Goal: Information Seeking & Learning: Compare options

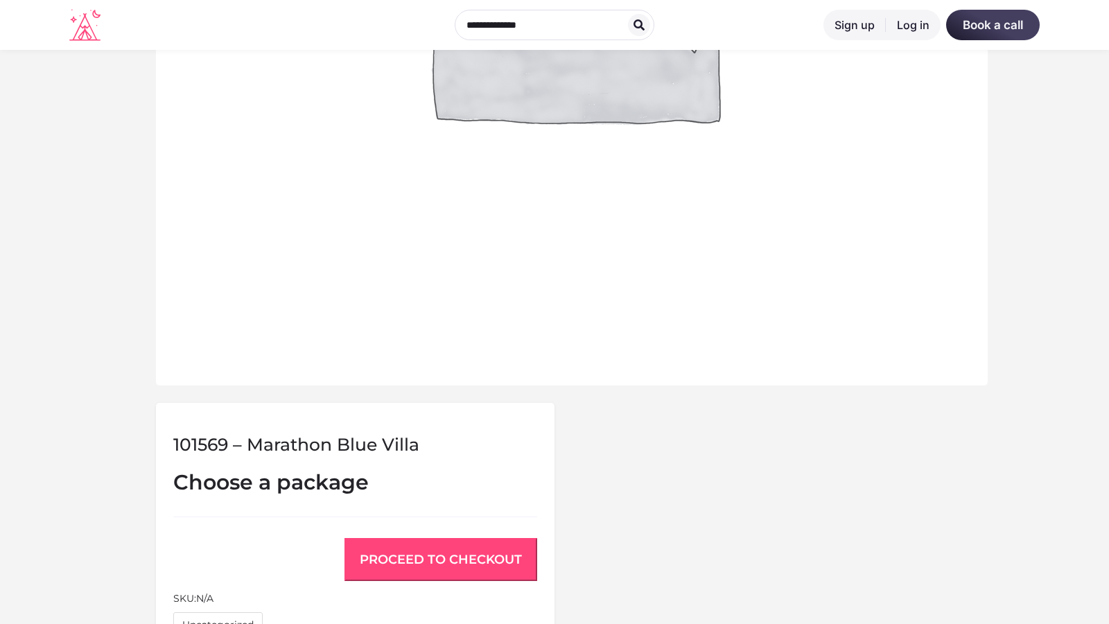
scroll to position [1058, 0]
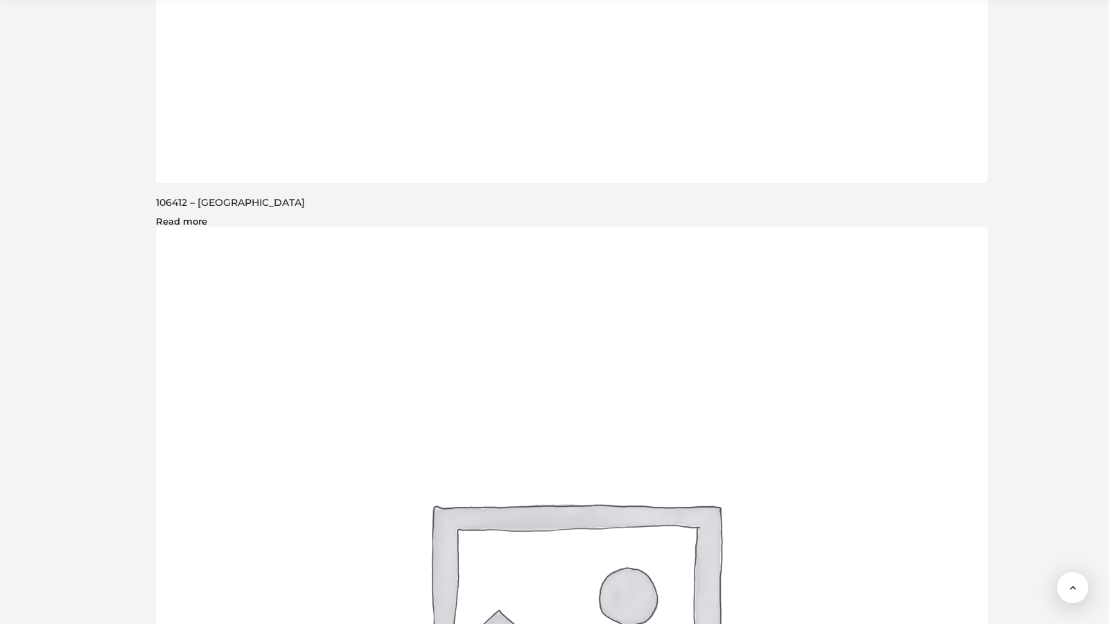
scroll to position [2273, 0]
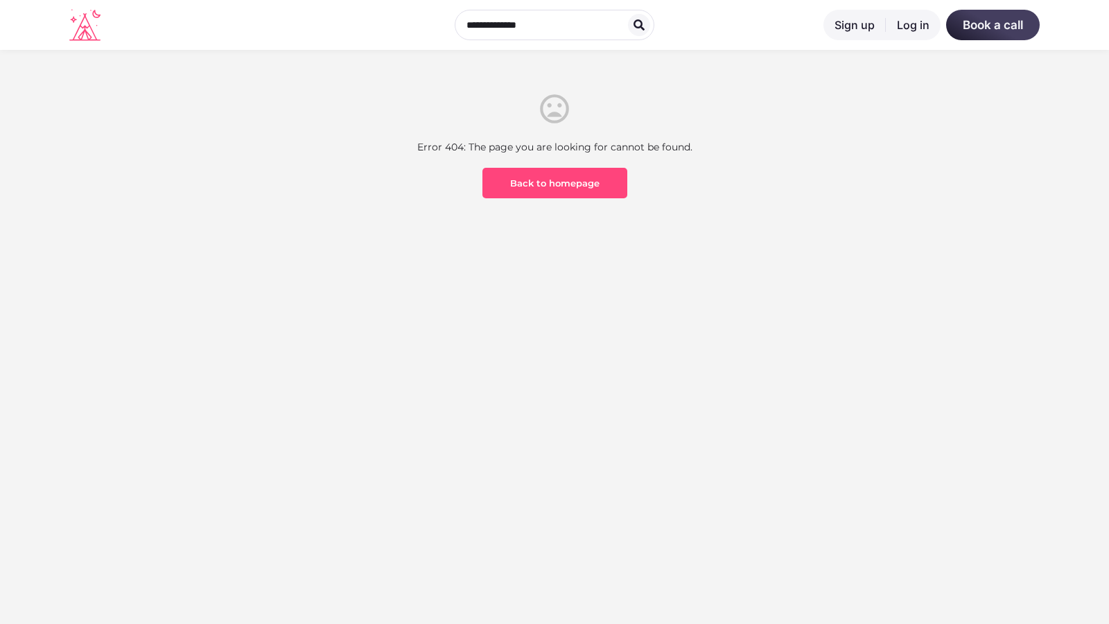
scroll to position [408, 0]
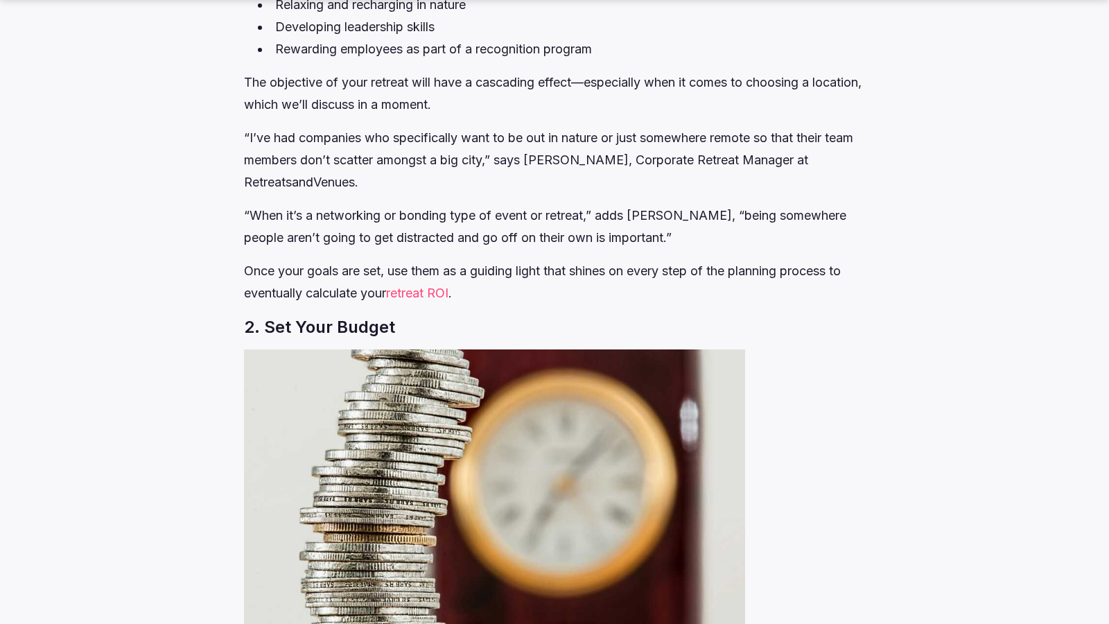
scroll to position [2337, 0]
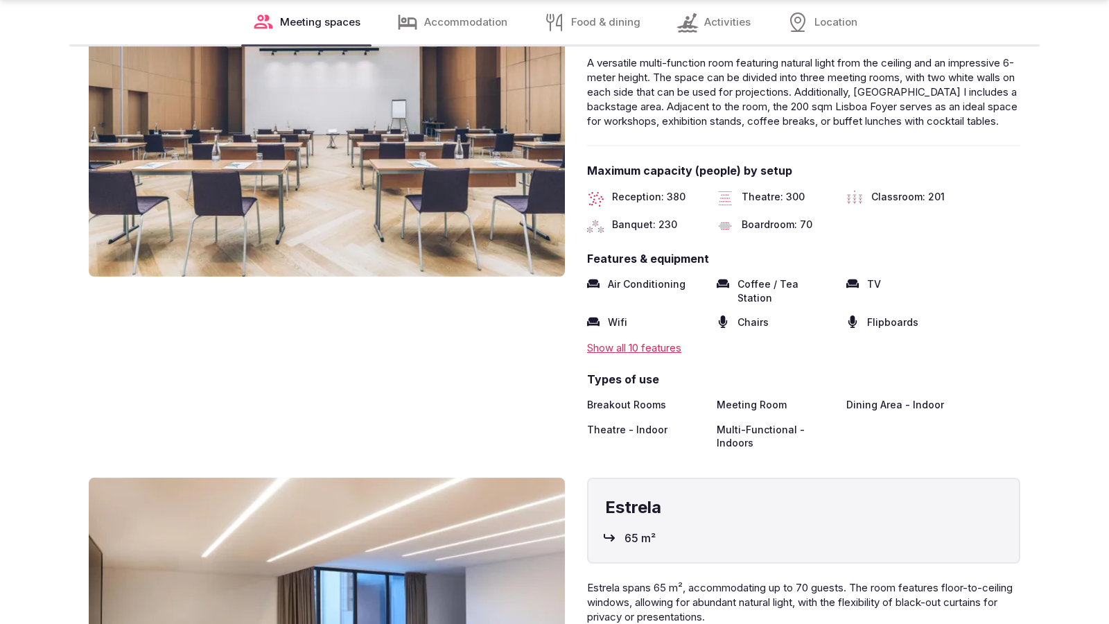
scroll to position [2291, 0]
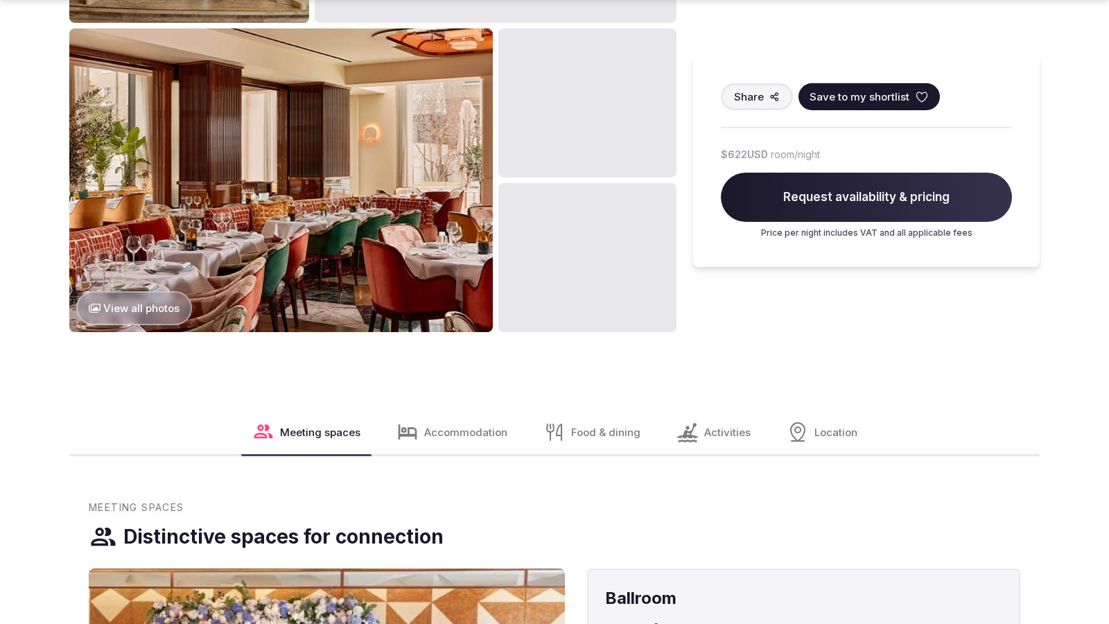
scroll to position [1728, 0]
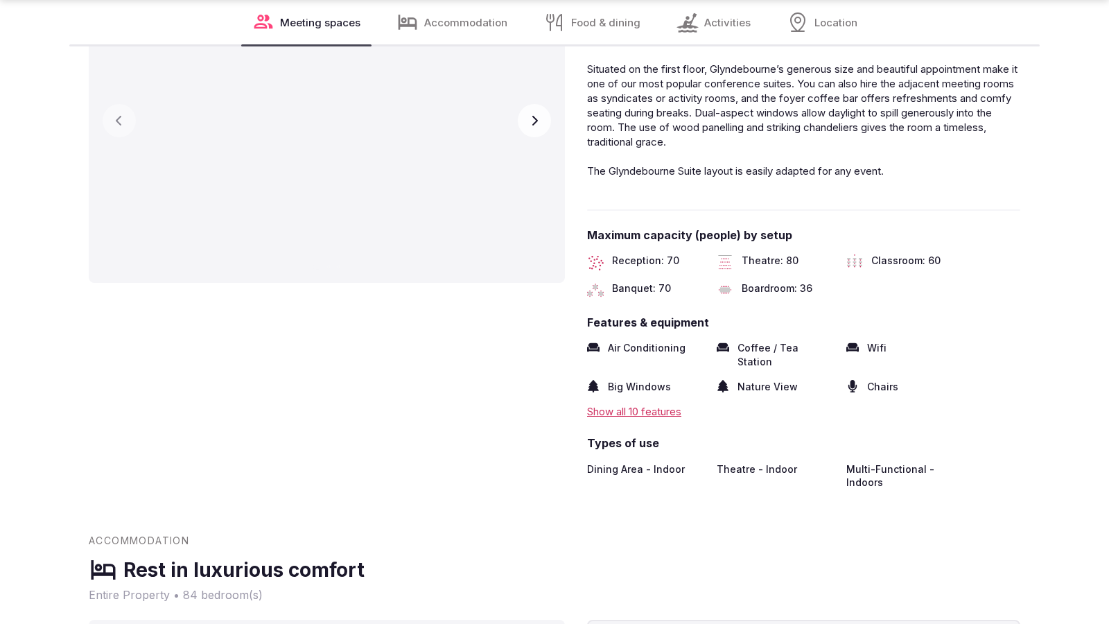
scroll to position [2291, 0]
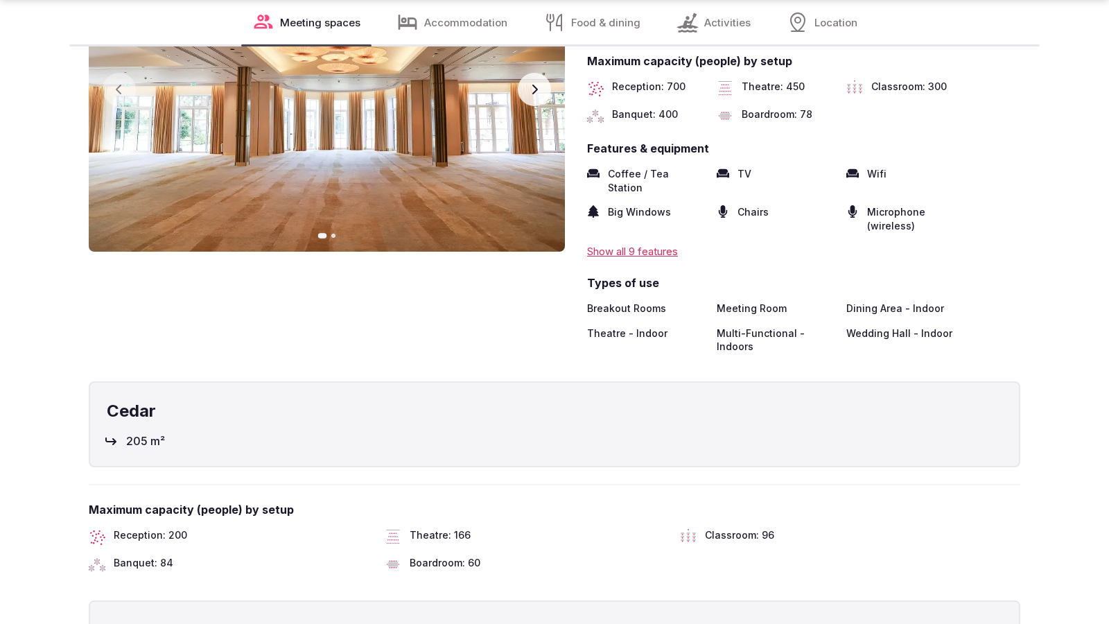
scroll to position [2291, 0]
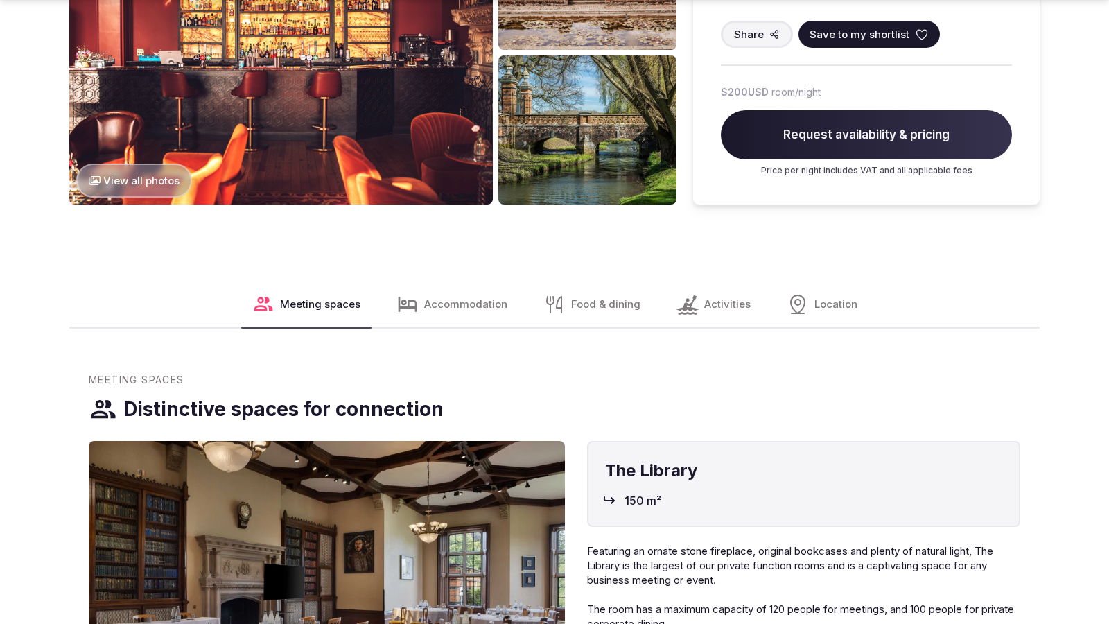
scroll to position [1742, 0]
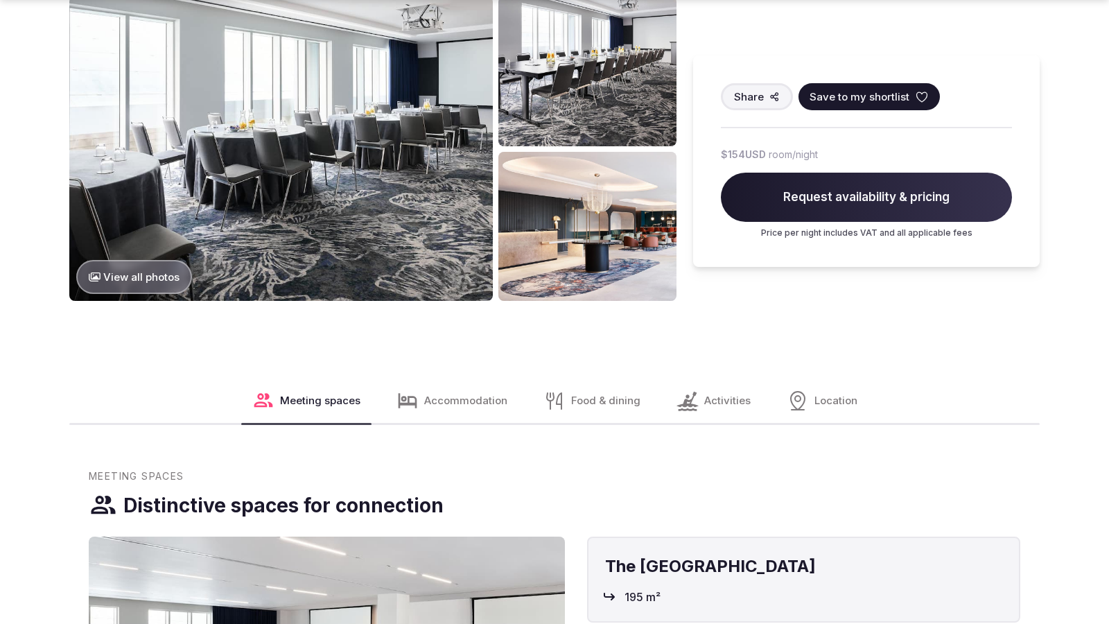
scroll to position [1742, 0]
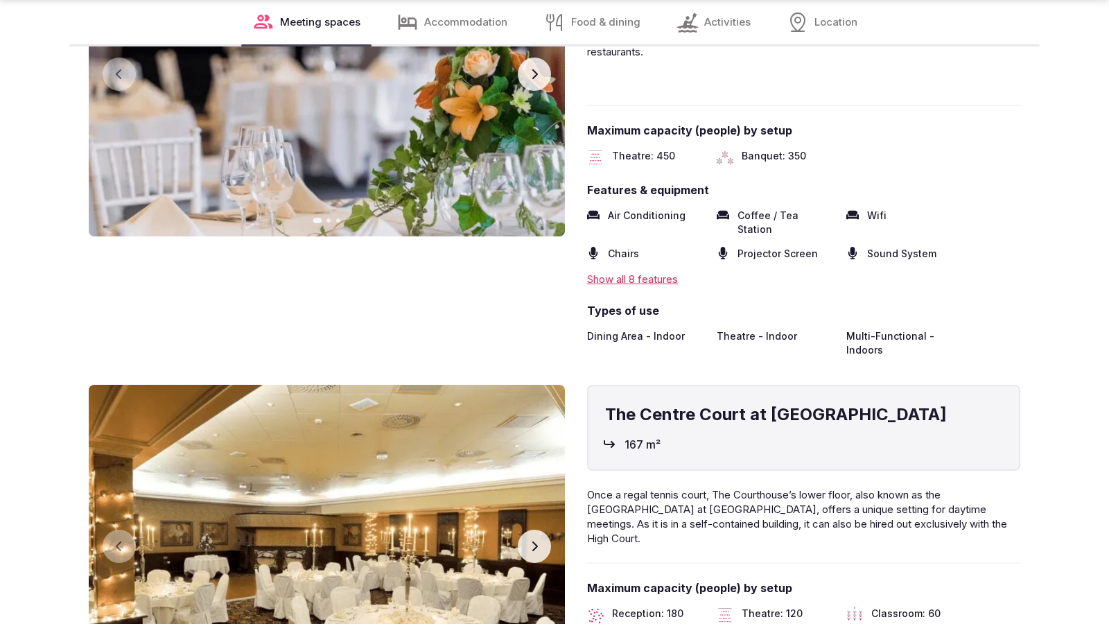
scroll to position [2291, 0]
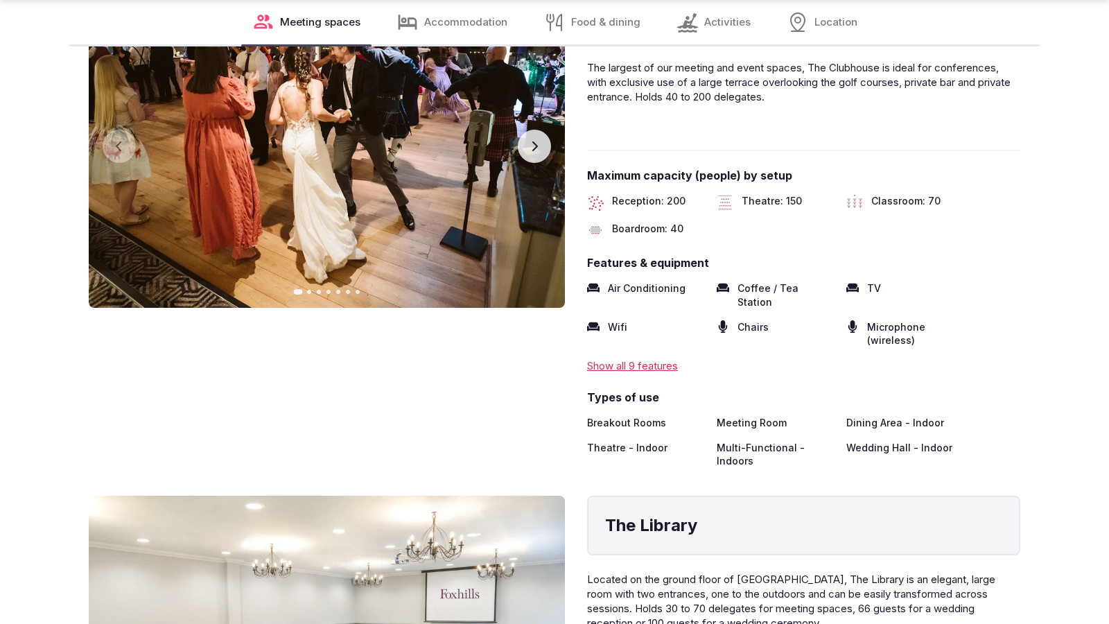
scroll to position [2291, 0]
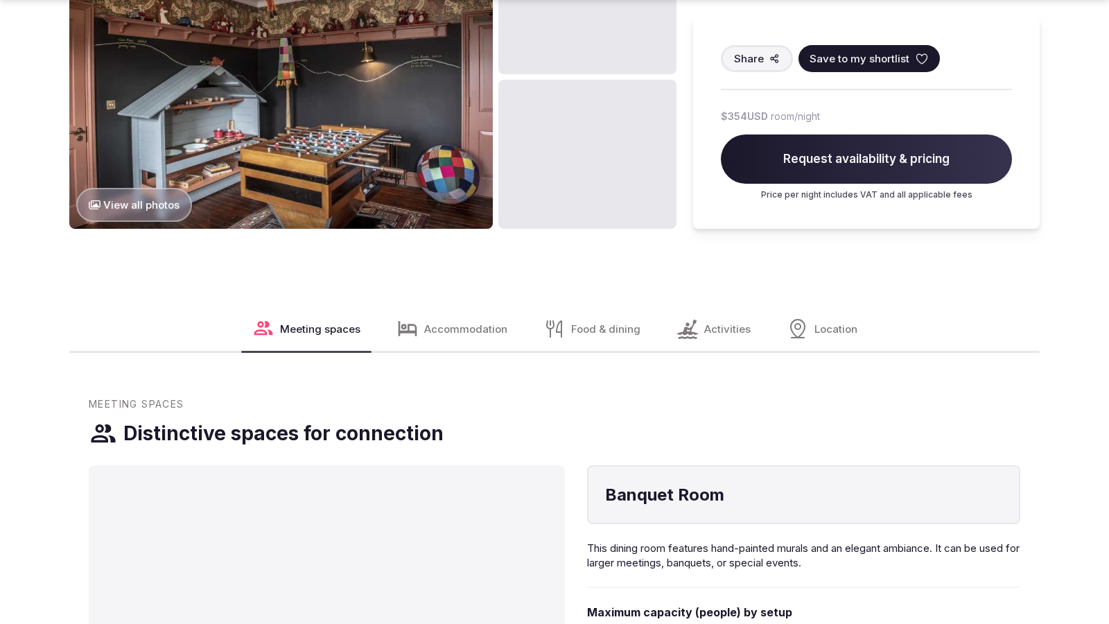
scroll to position [1742, 0]
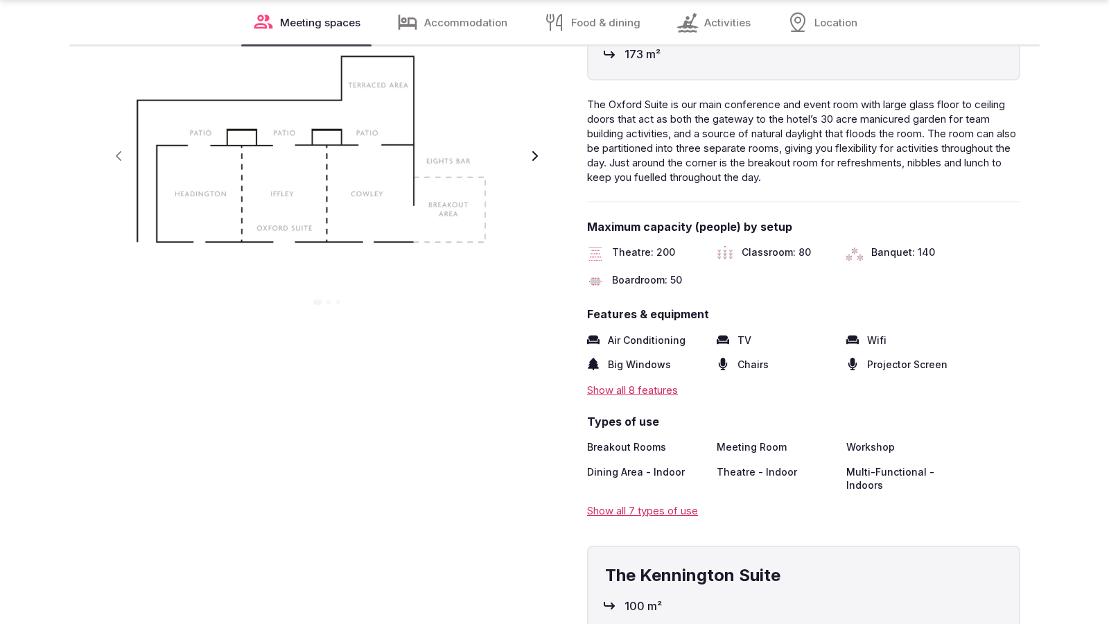
scroll to position [2291, 0]
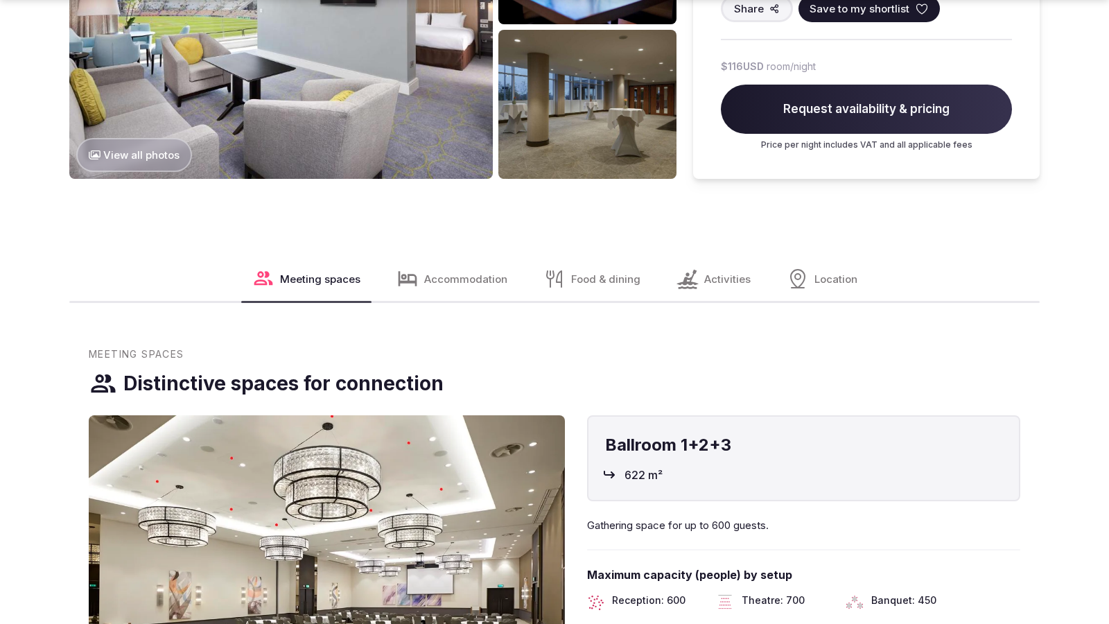
scroll to position [2337, 0]
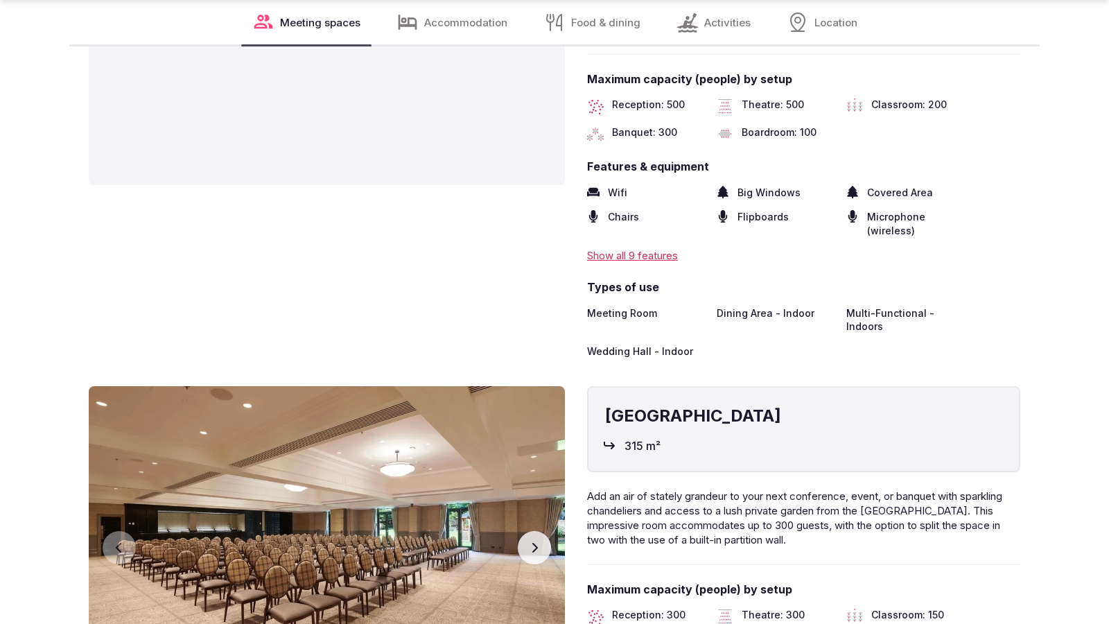
scroll to position [2291, 0]
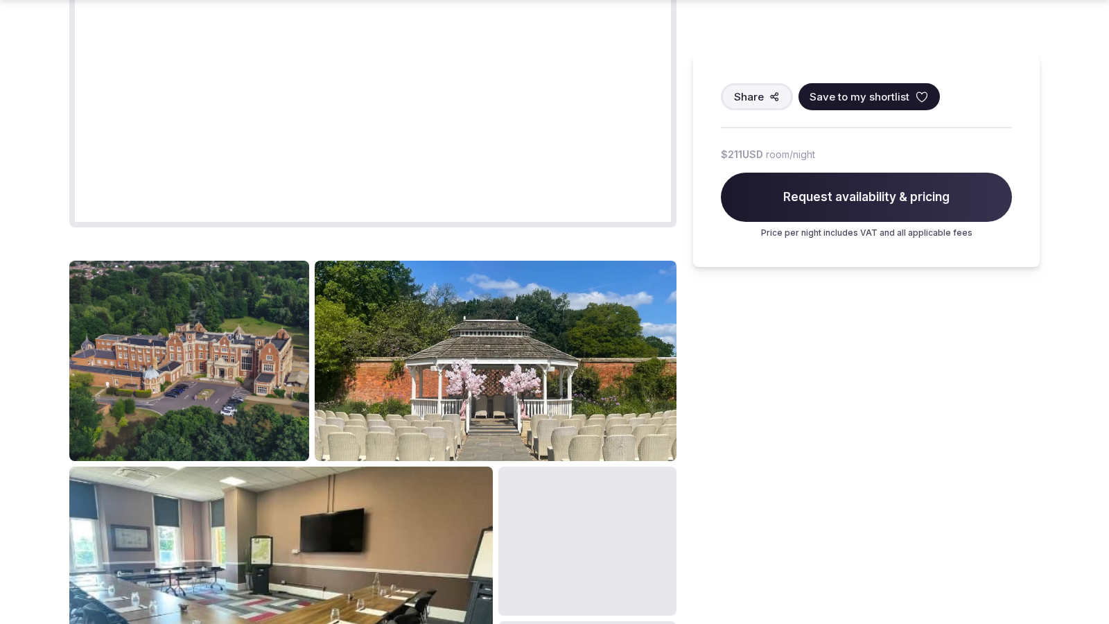
scroll to position [2337, 0]
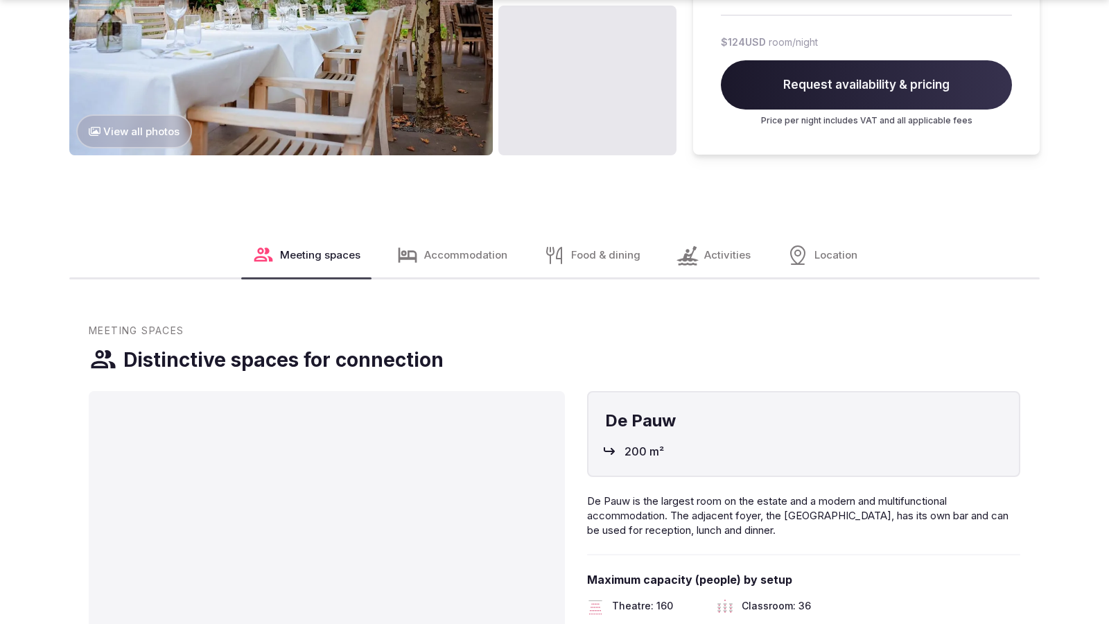
scroll to position [2337, 0]
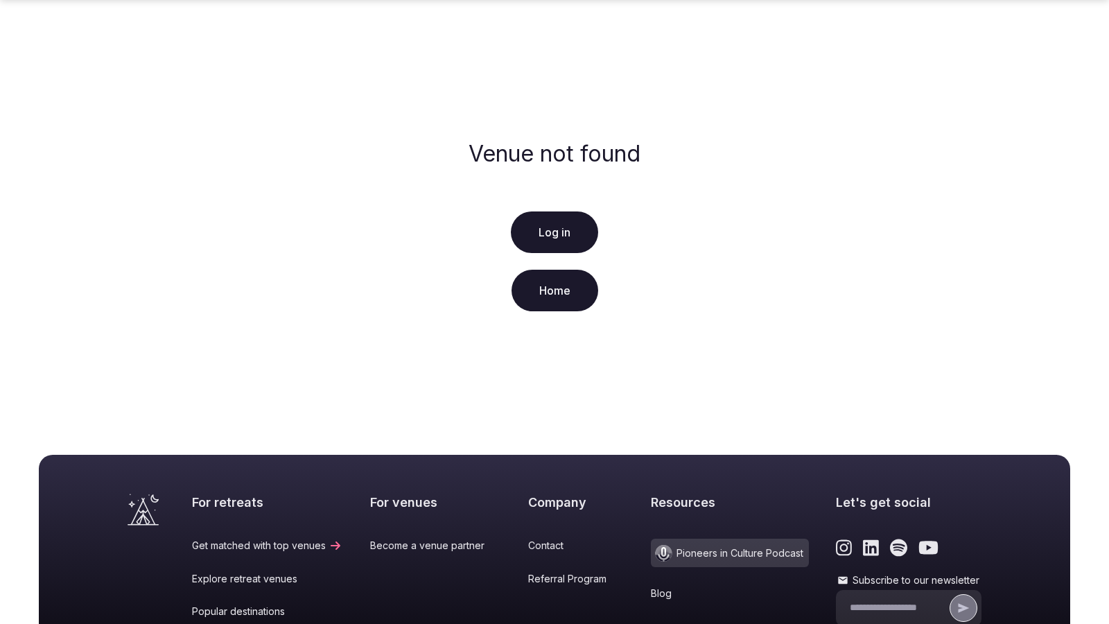
scroll to position [256, 0]
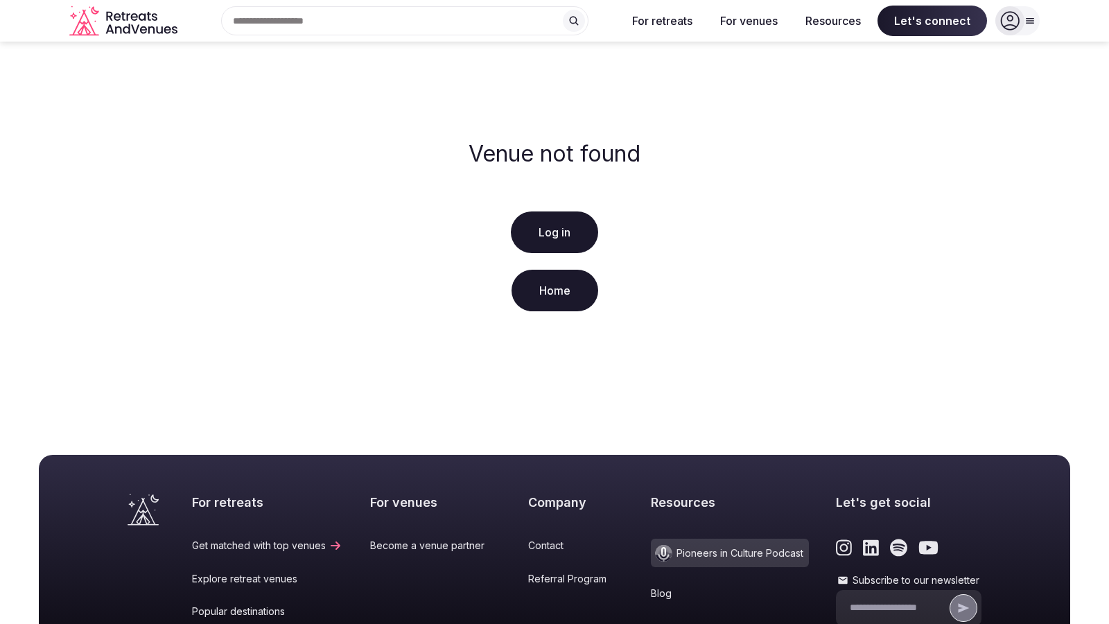
scroll to position [256, 0]
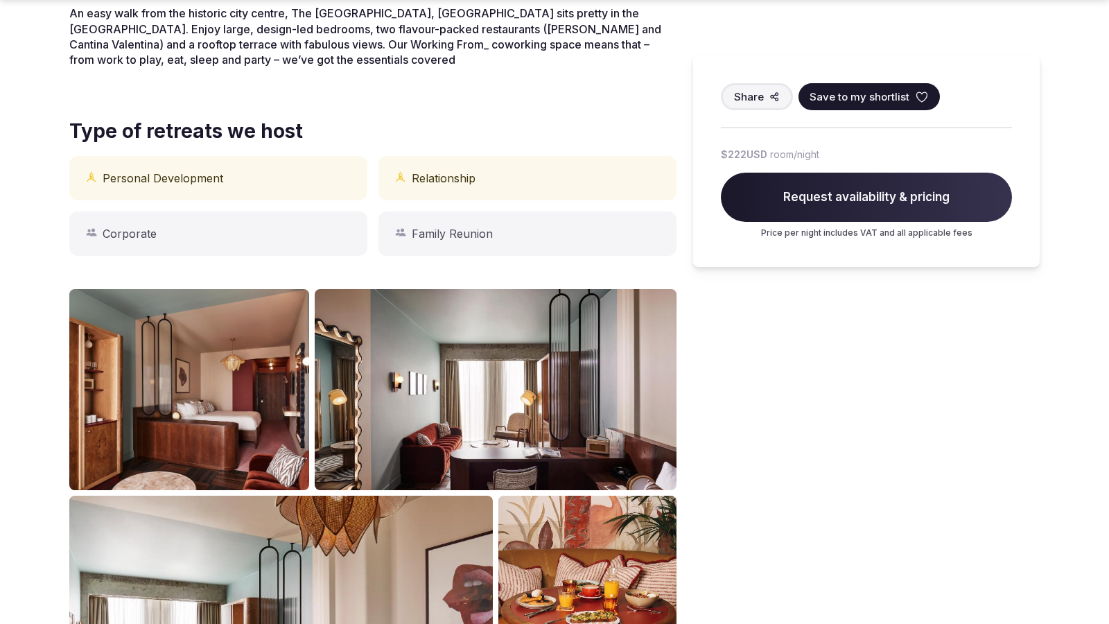
scroll to position [1148, 0]
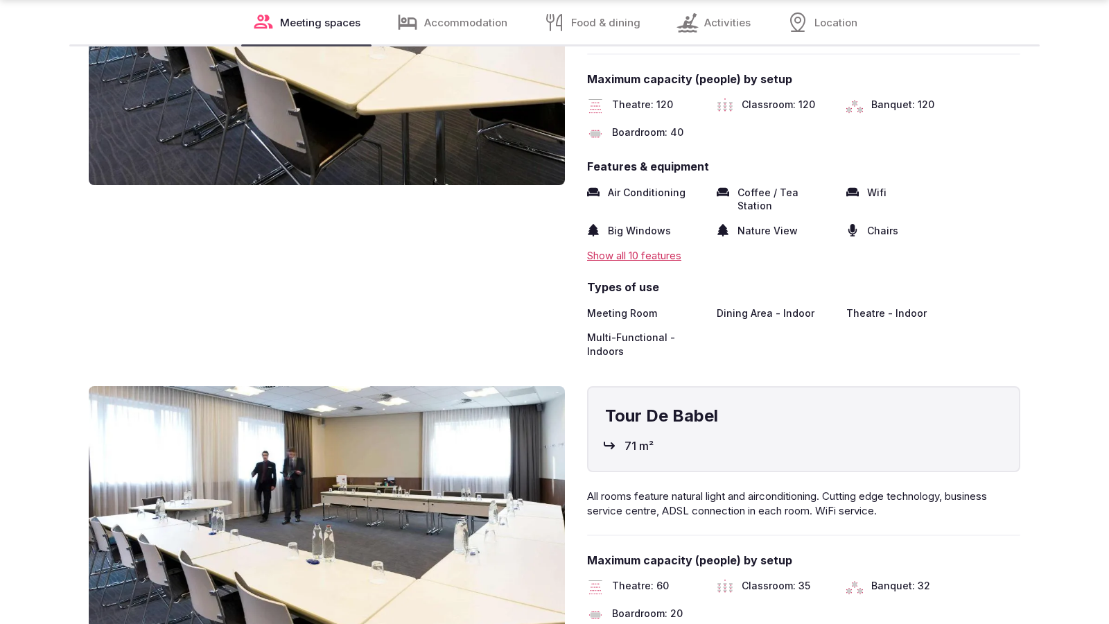
scroll to position [2291, 0]
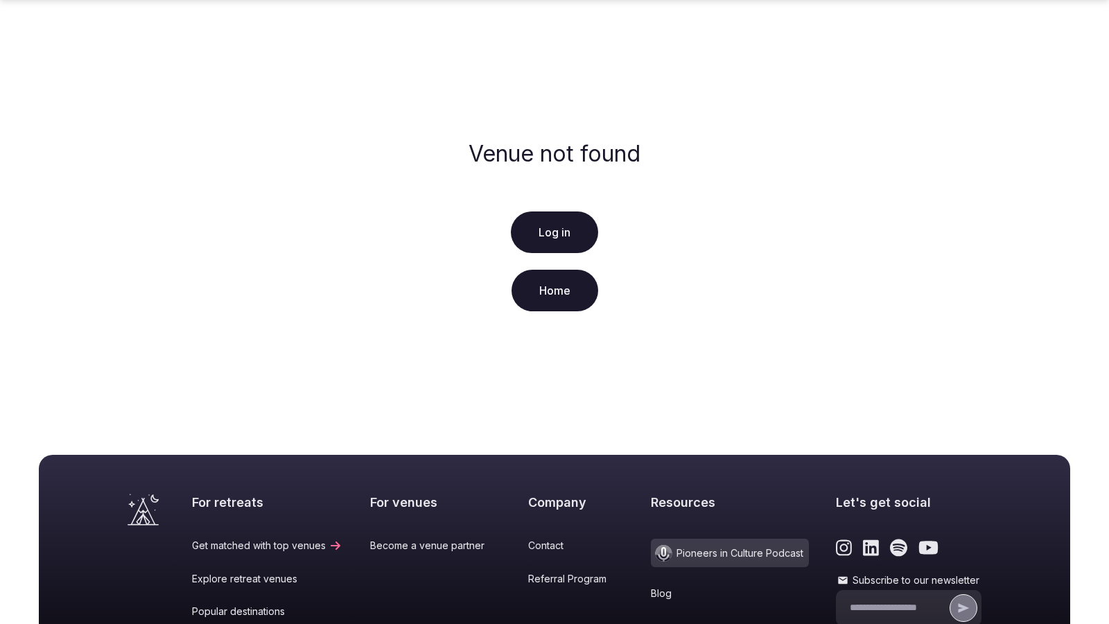
scroll to position [256, 0]
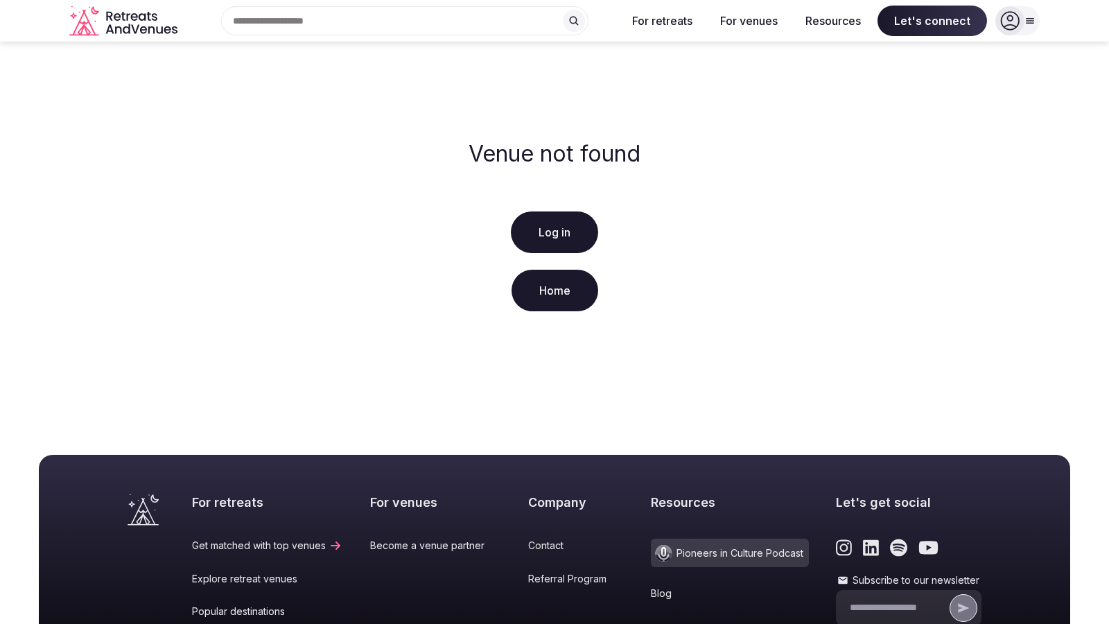
scroll to position [256, 0]
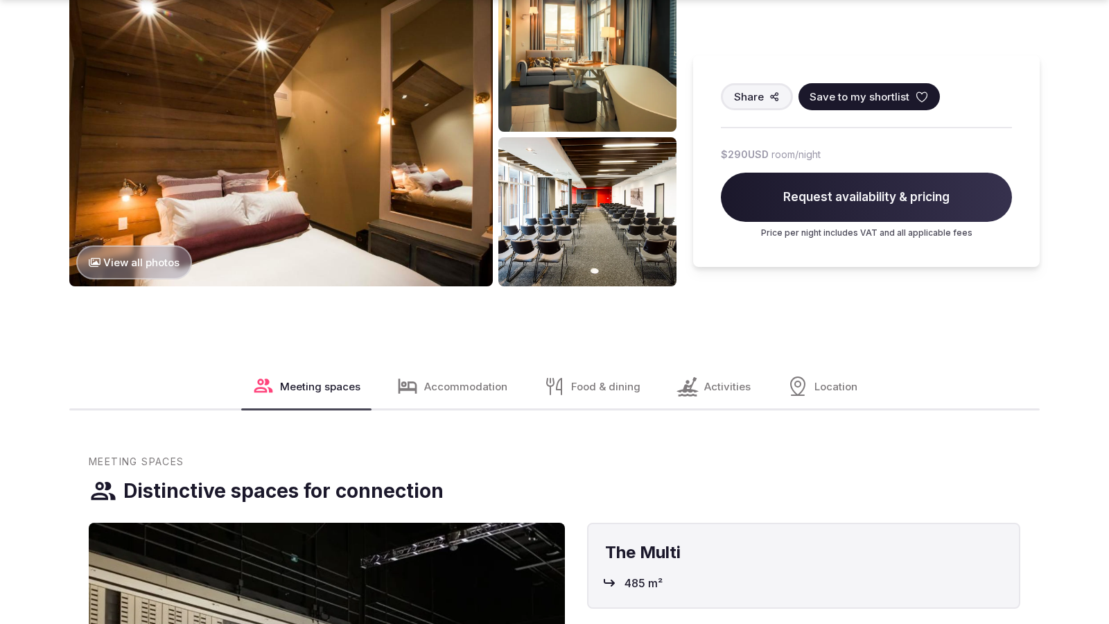
scroll to position [1742, 0]
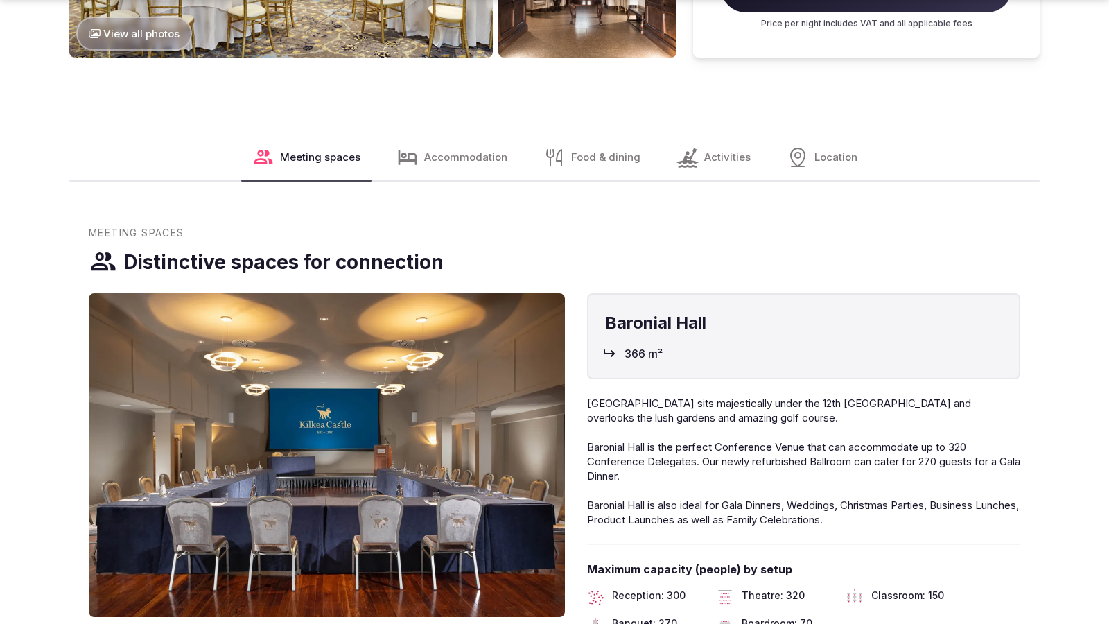
scroll to position [2337, 0]
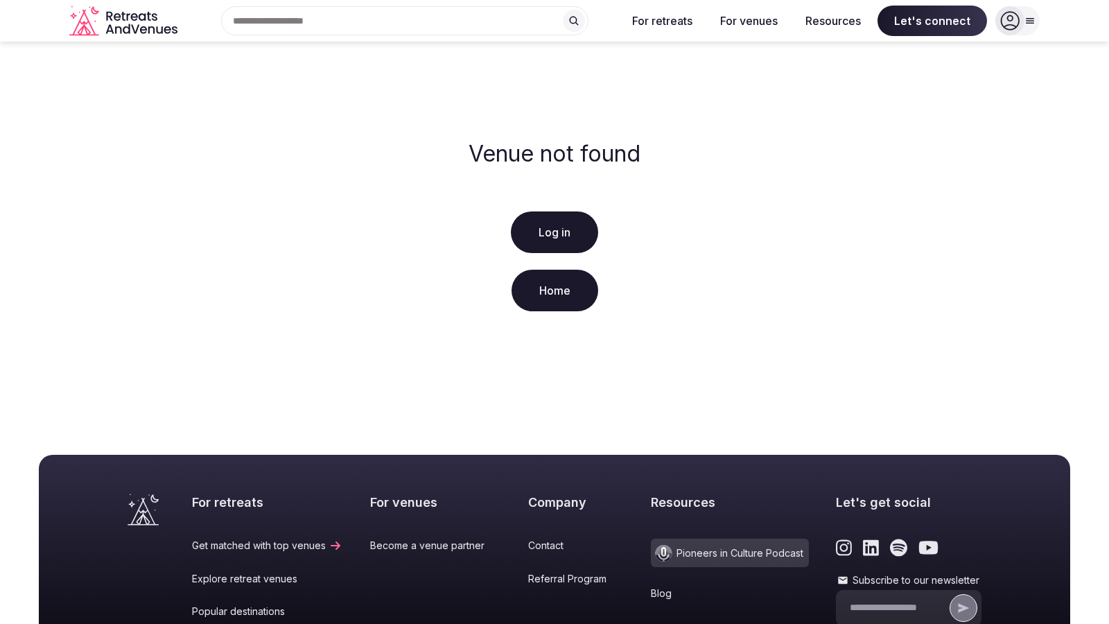
scroll to position [256, 0]
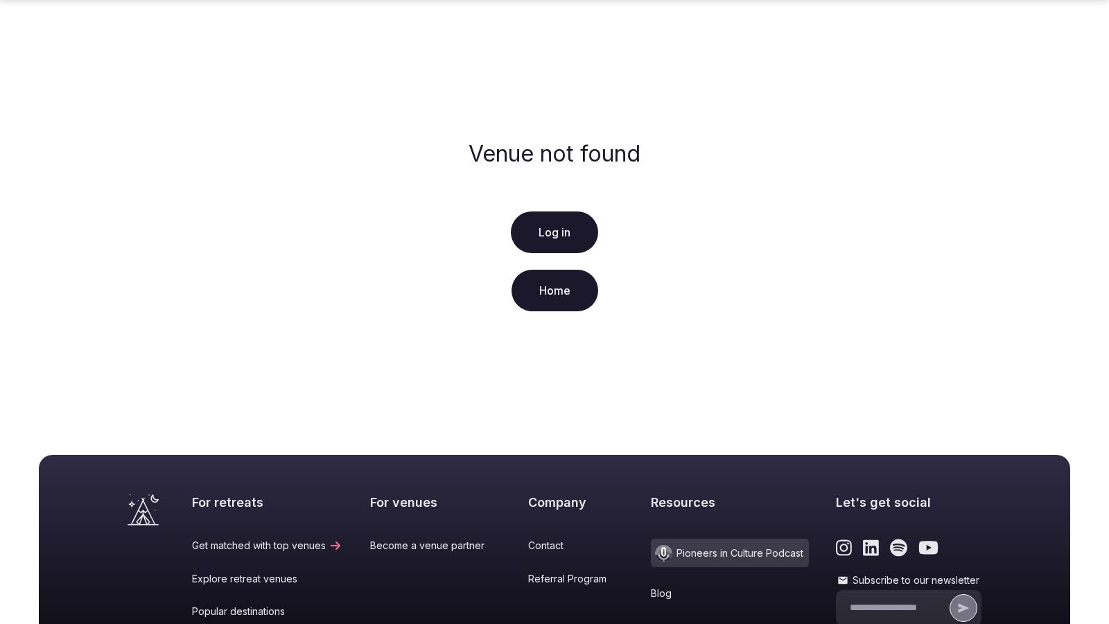
scroll to position [256, 0]
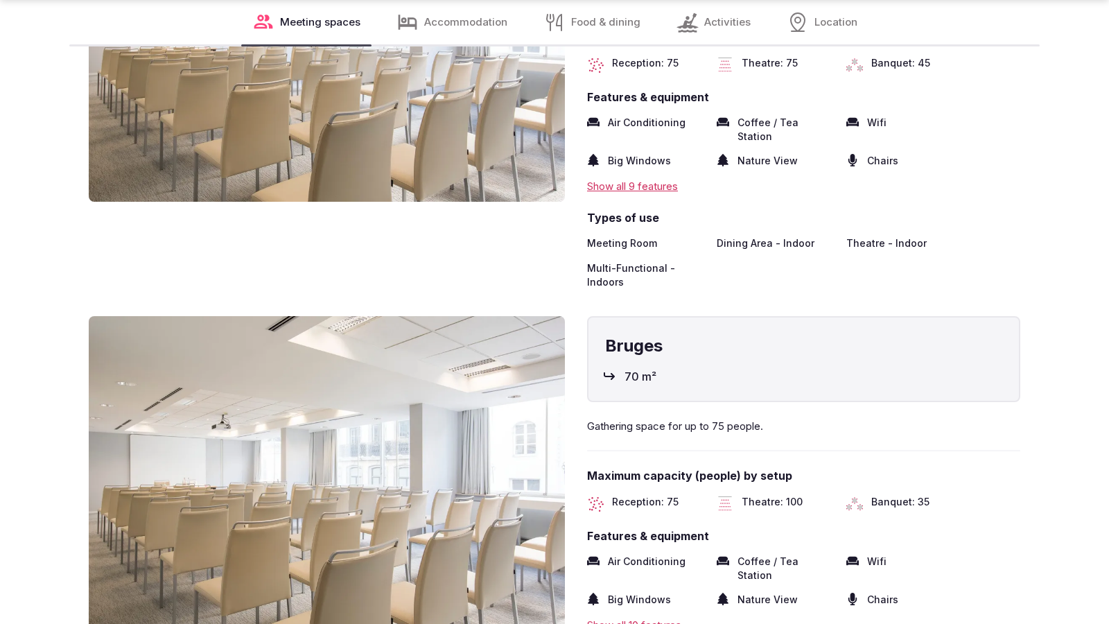
scroll to position [2291, 0]
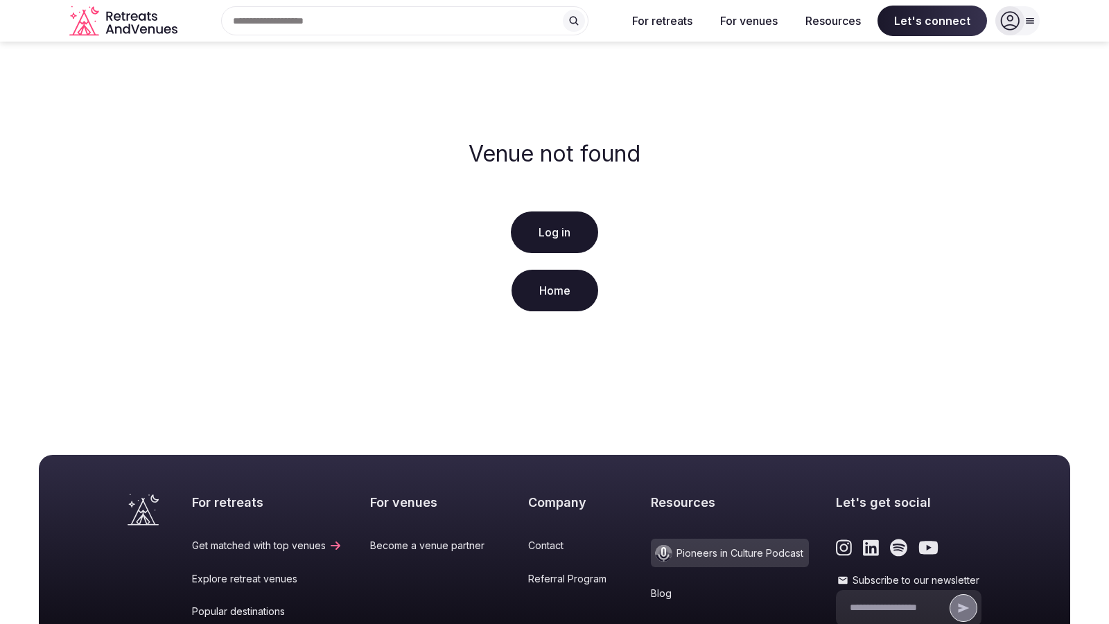
scroll to position [256, 0]
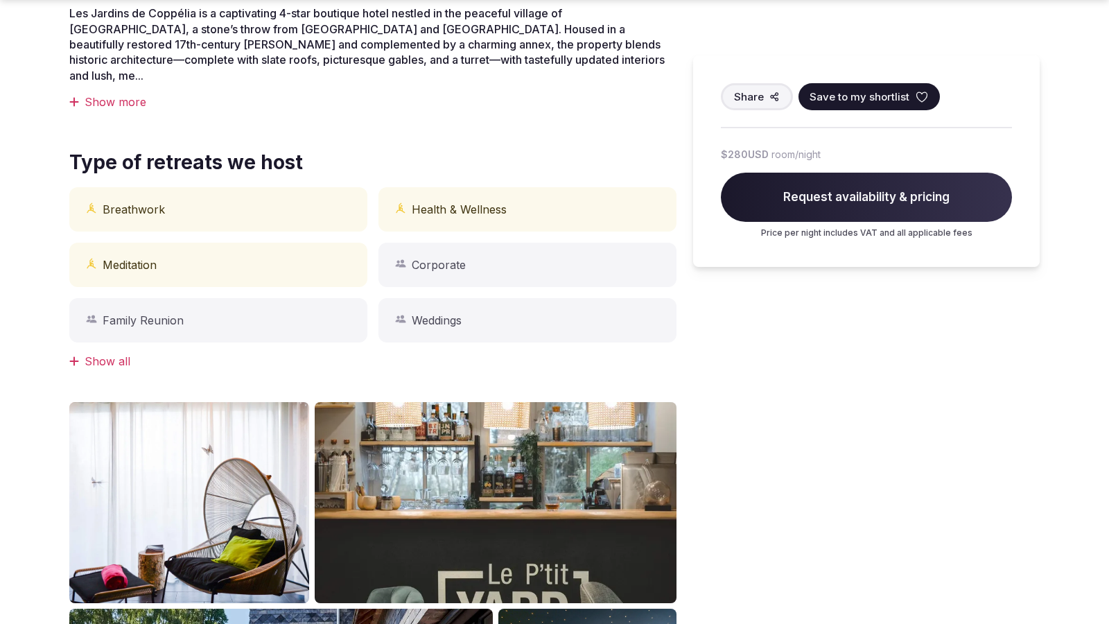
scroll to position [1148, 0]
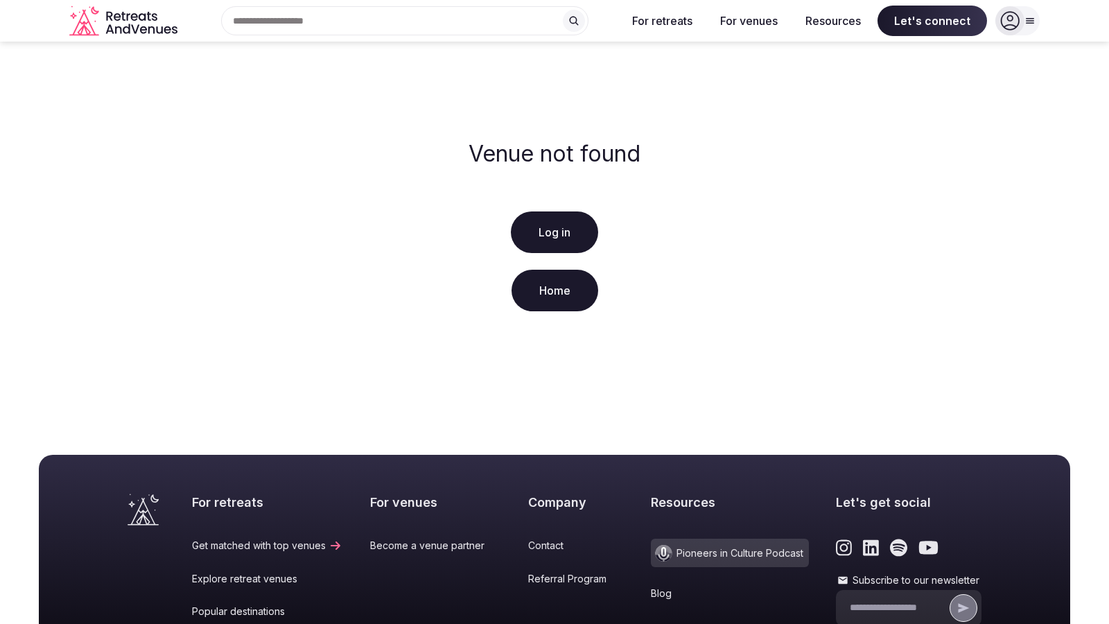
scroll to position [256, 0]
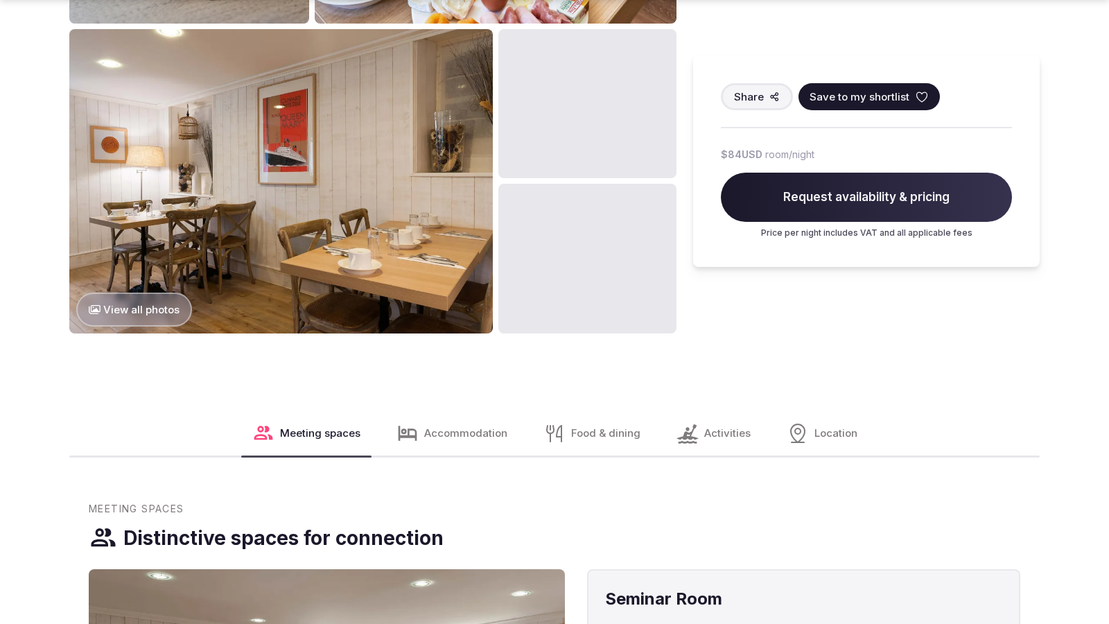
scroll to position [1742, 0]
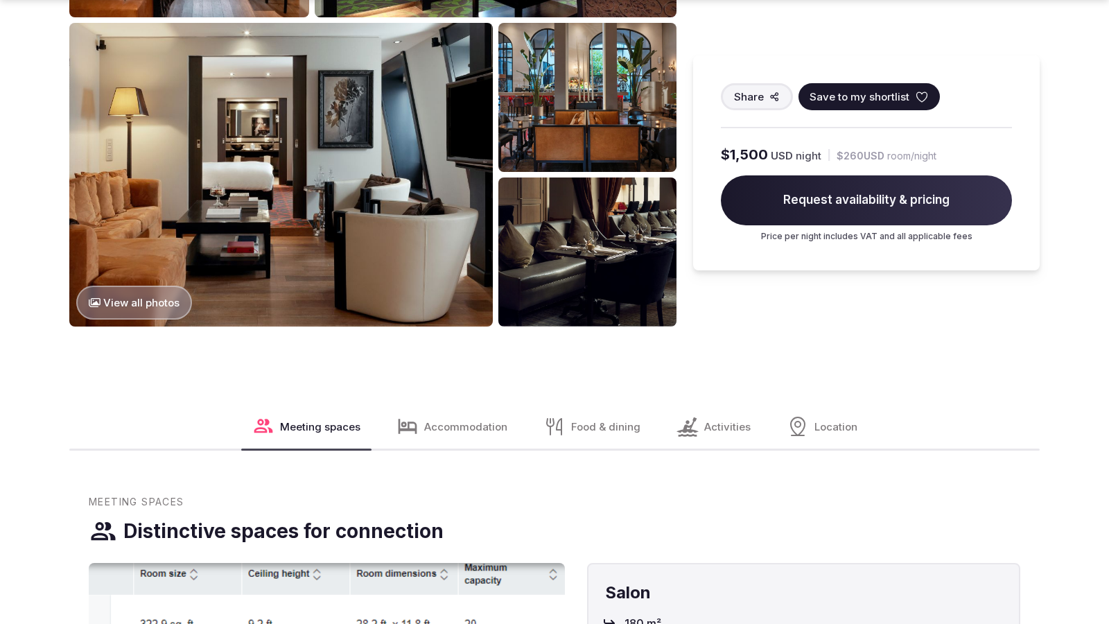
scroll to position [1701, 0]
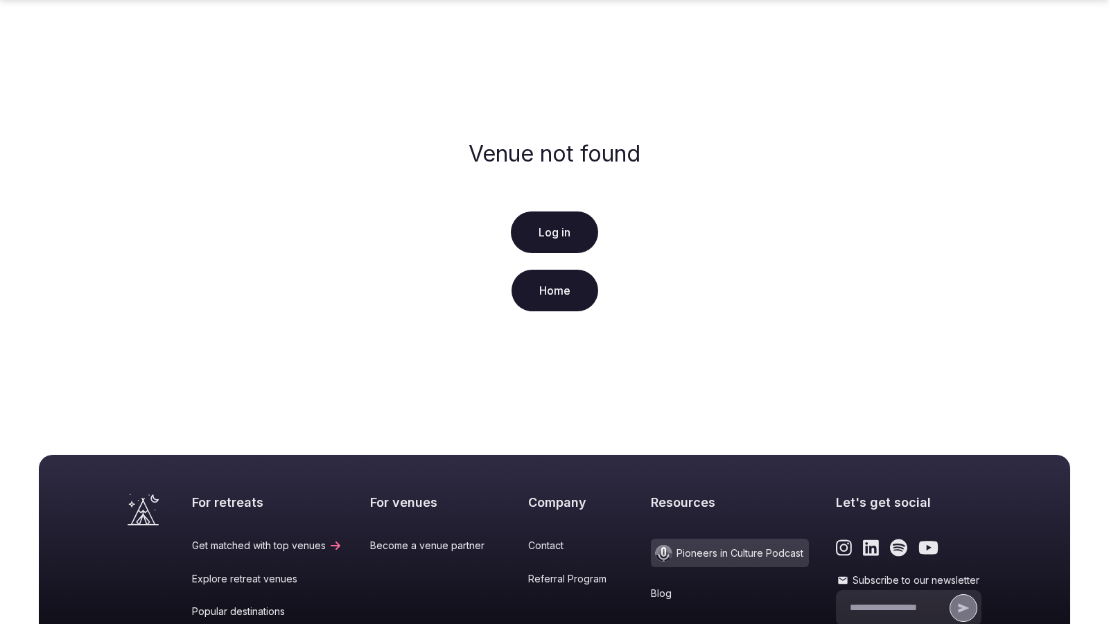
scroll to position [256, 0]
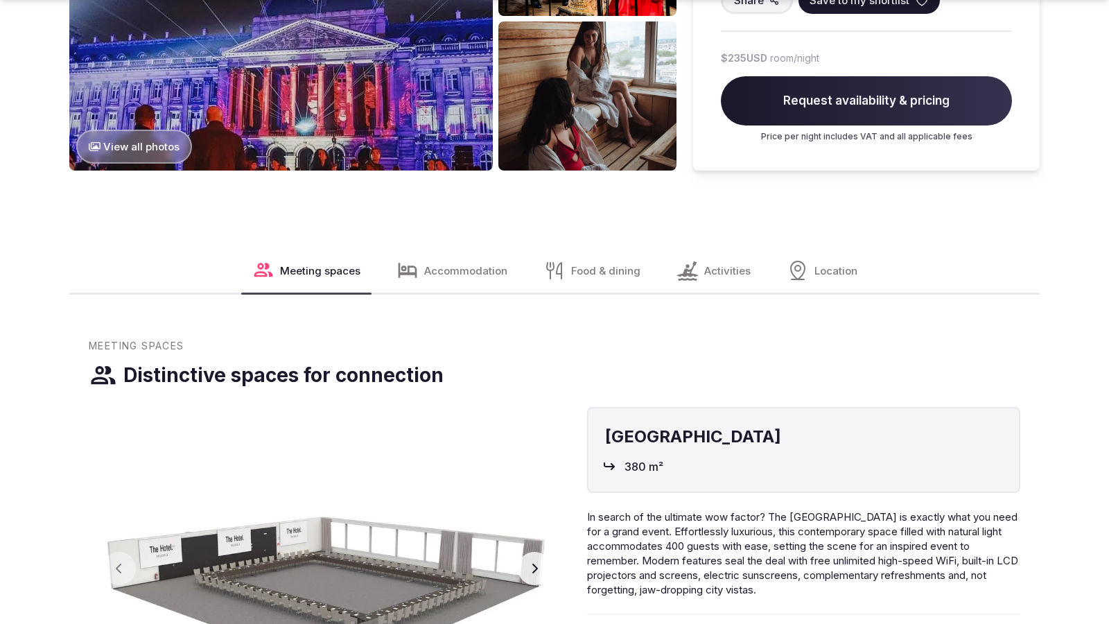
scroll to position [2337, 0]
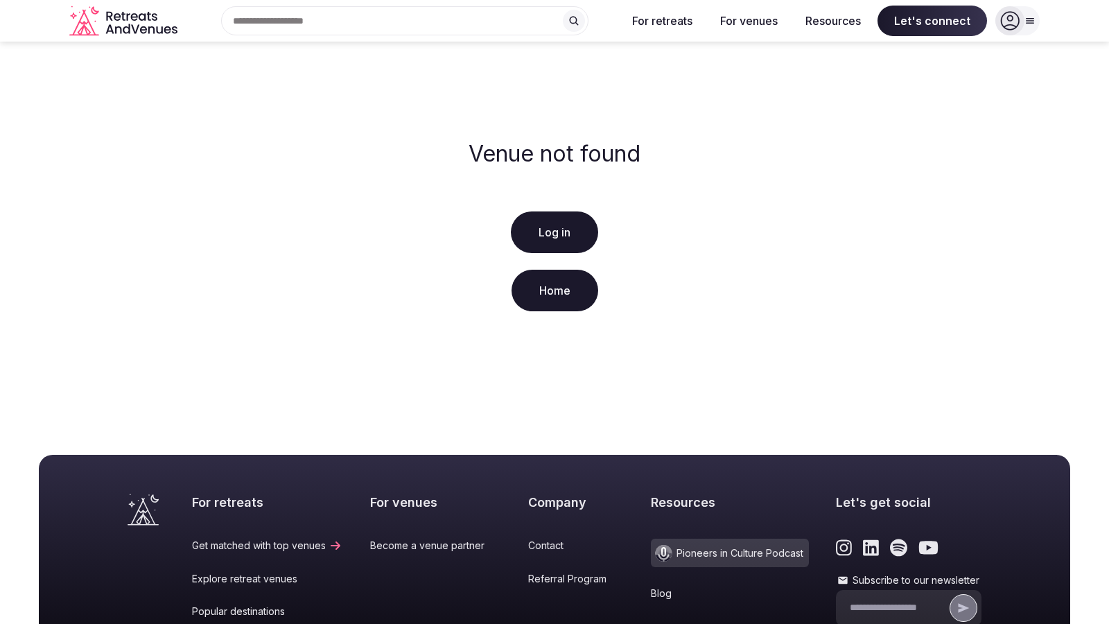
scroll to position [256, 0]
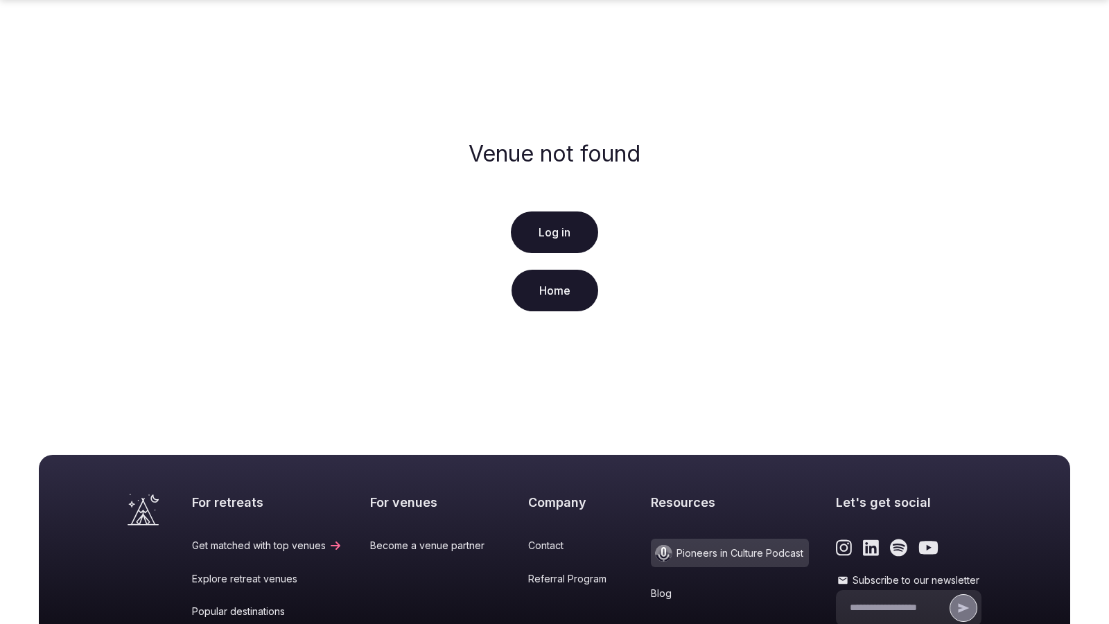
scroll to position [256, 0]
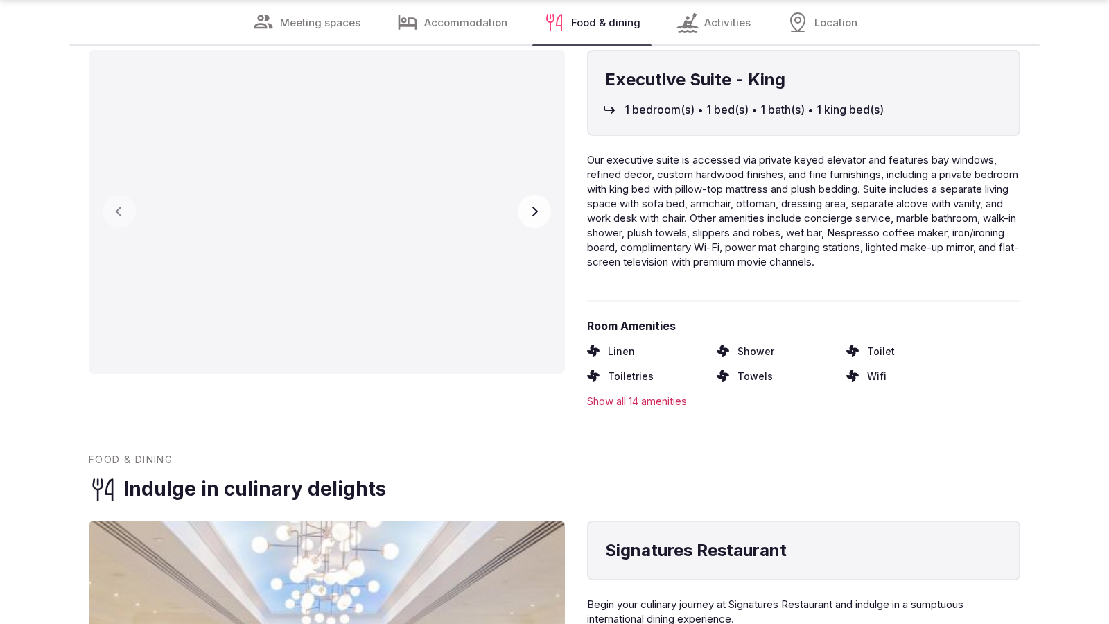
scroll to position [2244, 0]
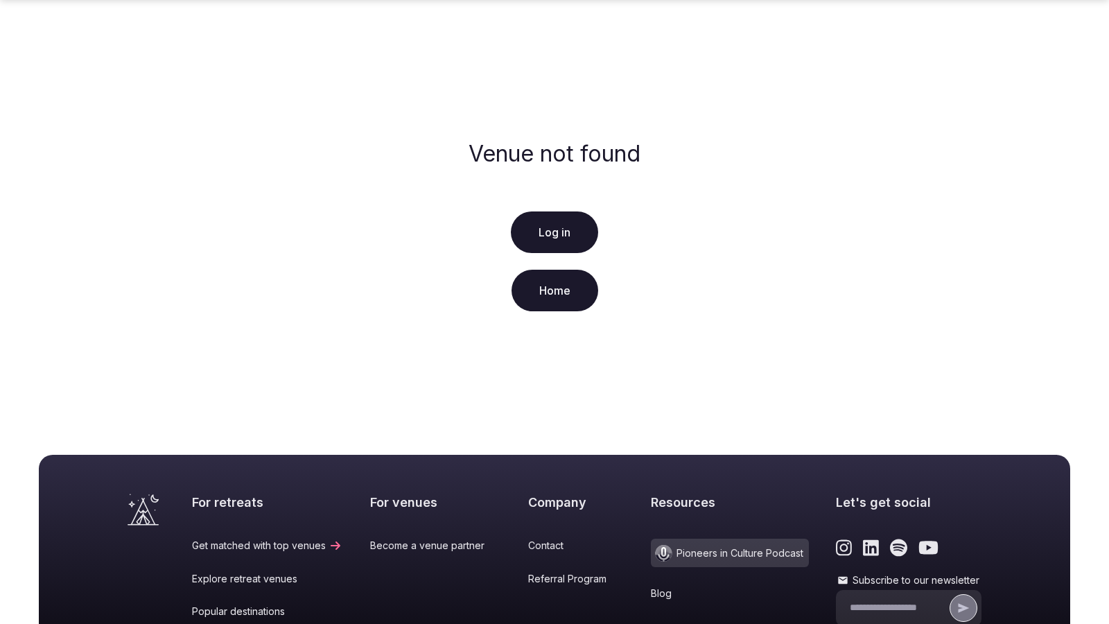
scroll to position [256, 0]
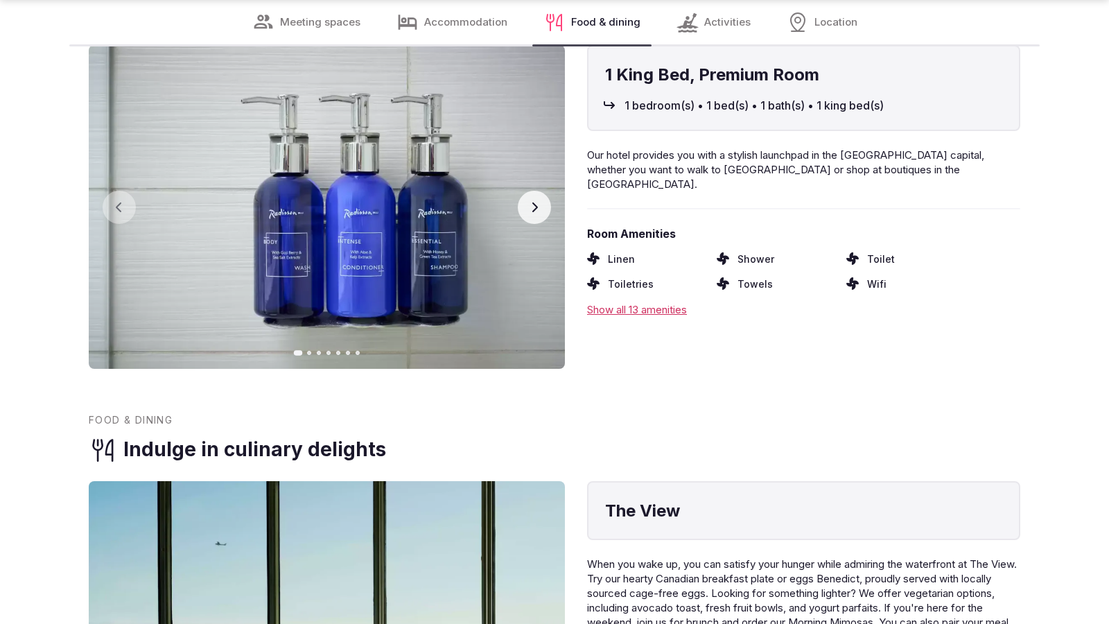
scroll to position [2244, 0]
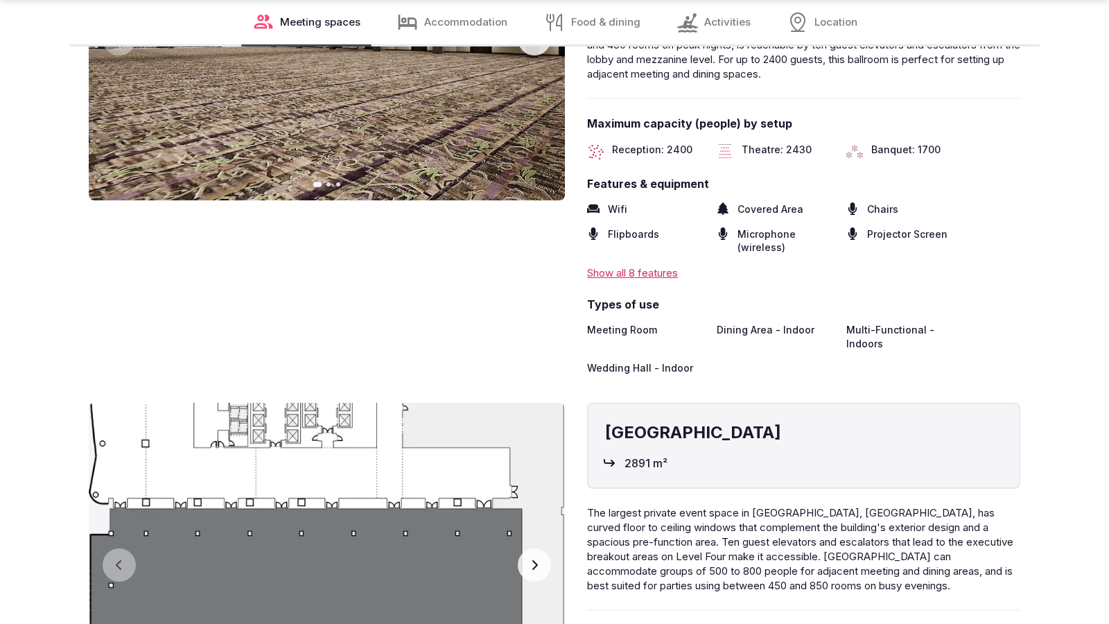
scroll to position [2291, 0]
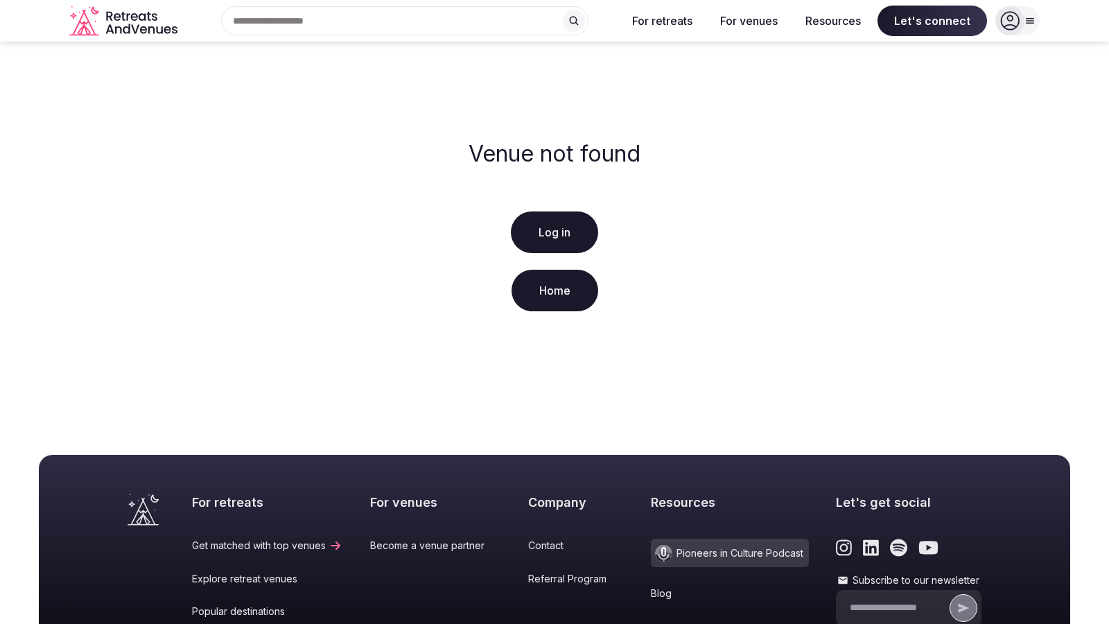
scroll to position [256, 0]
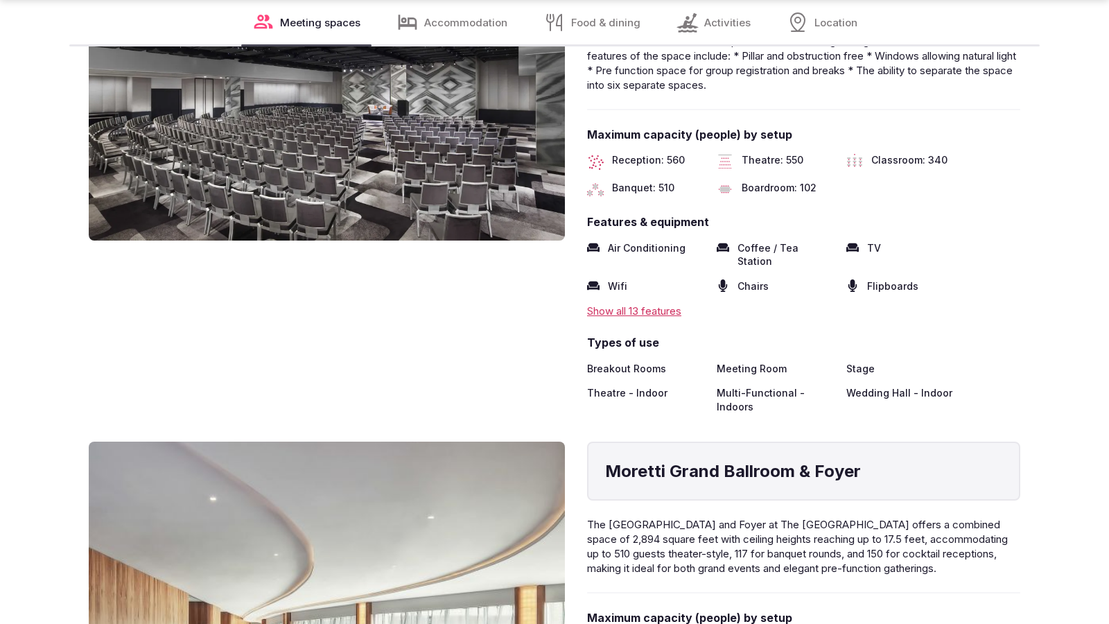
scroll to position [2291, 0]
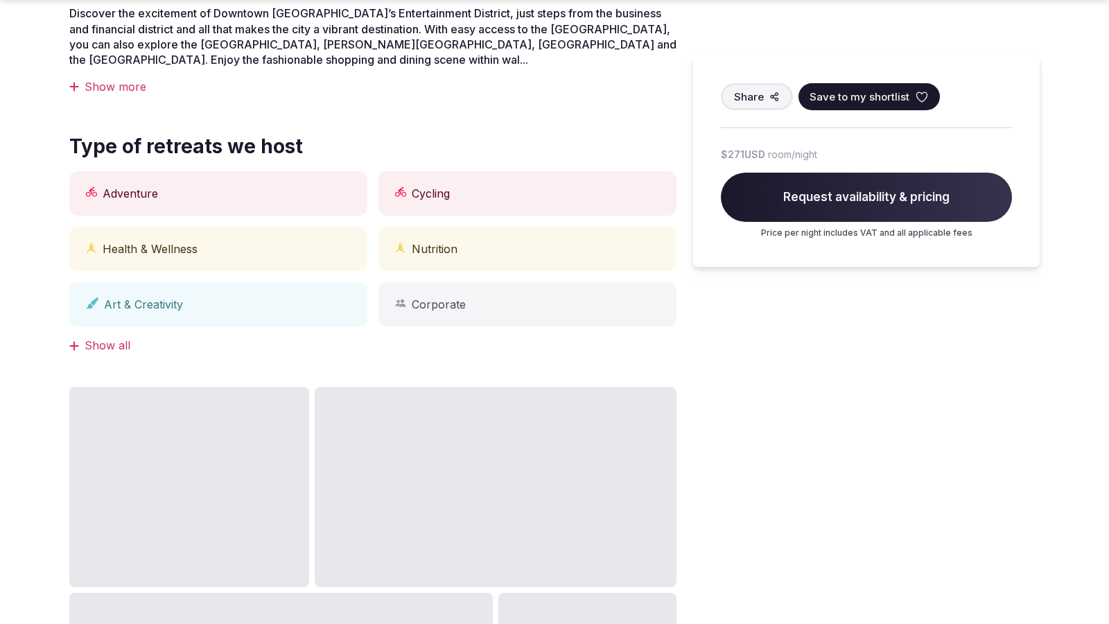
scroll to position [1148, 0]
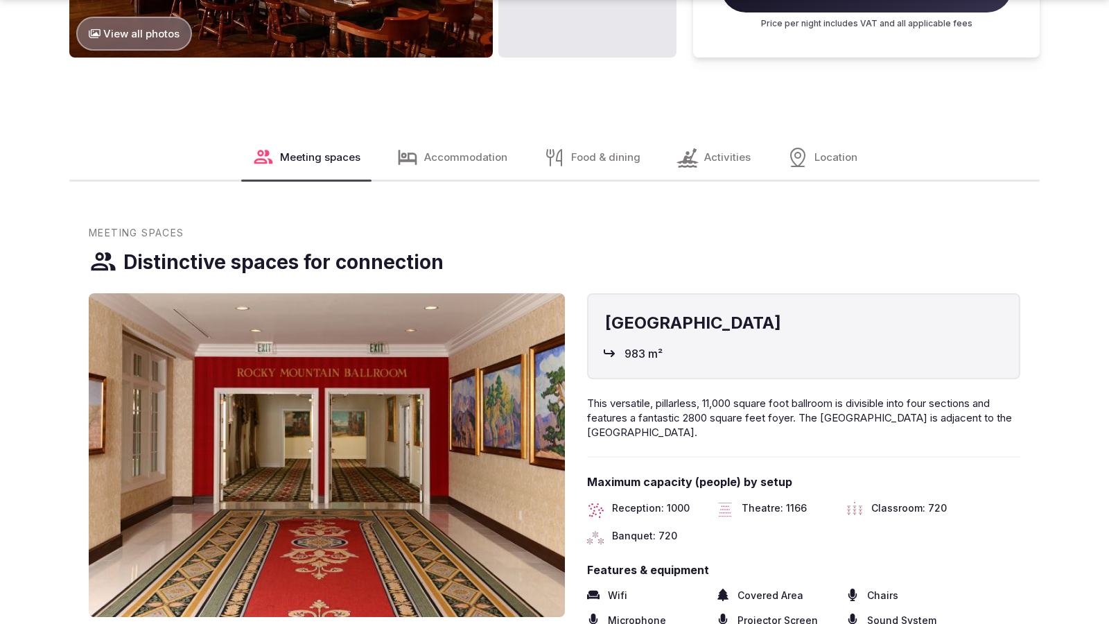
scroll to position [2337, 0]
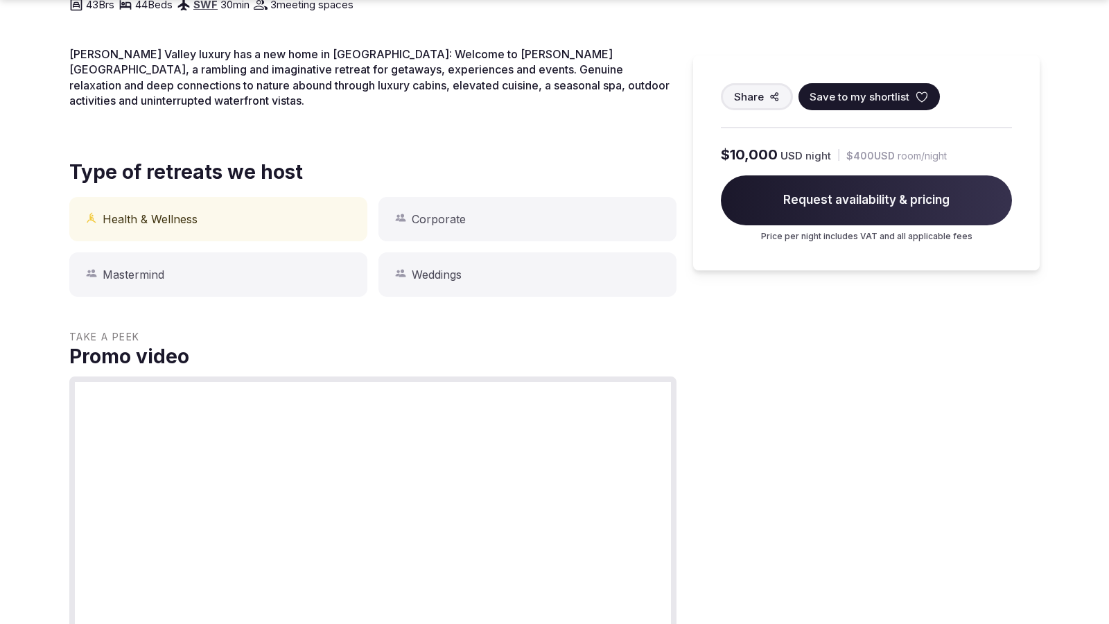
scroll to position [1148, 0]
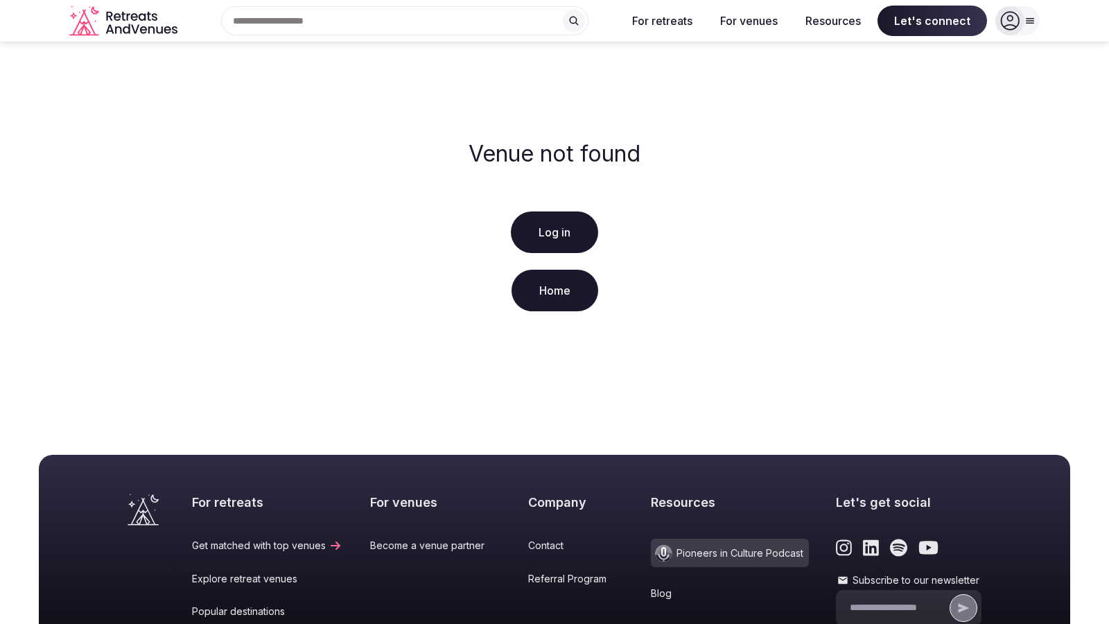
scroll to position [256, 0]
